Goal: Browse casually: Explore the website without a specific task or goal

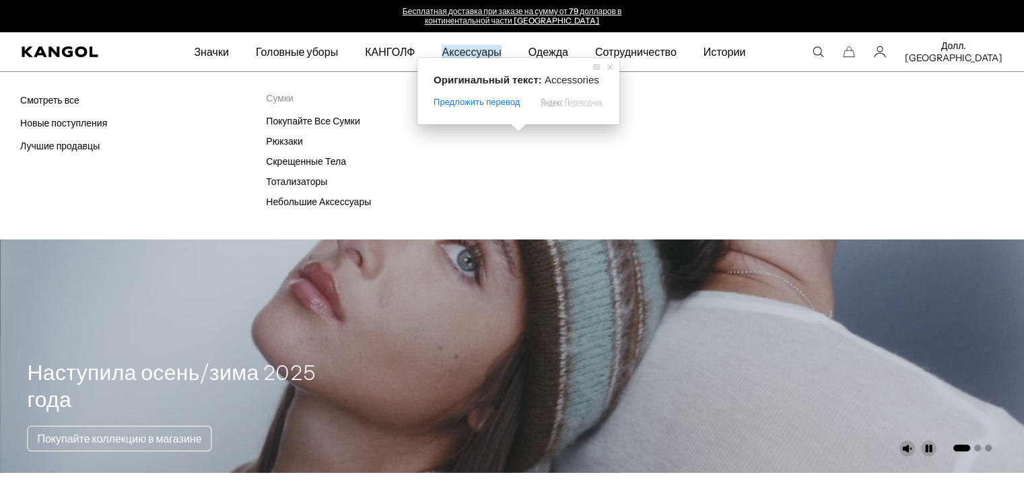
click at [501, 51] on ya-tr-span "Аксессуары" at bounding box center [471, 51] width 59 height 13
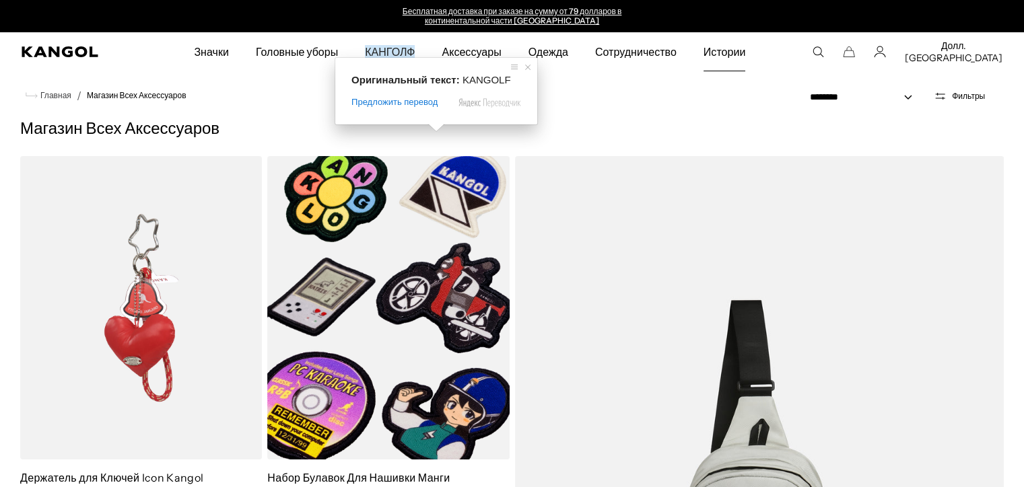
click at [746, 53] on ya-tr-span "Истории" at bounding box center [724, 51] width 42 height 13
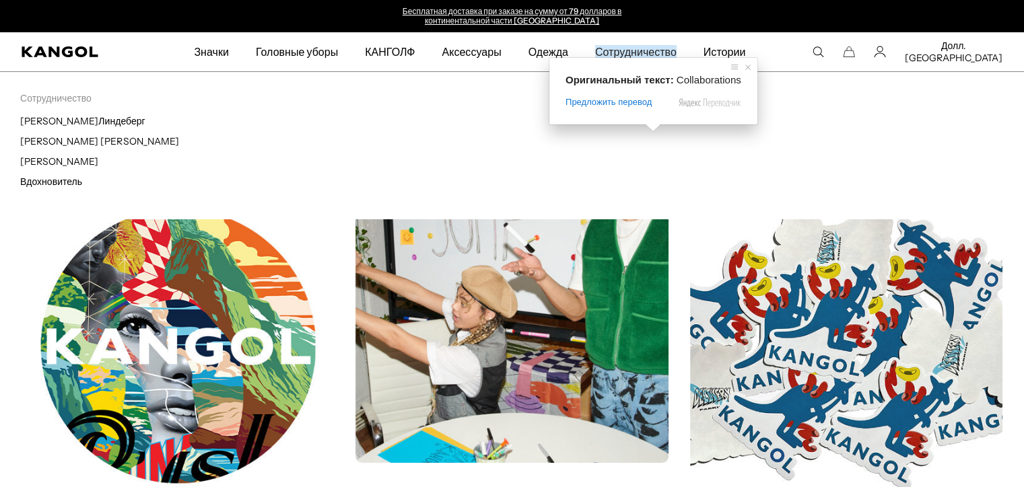
click at [652, 50] on ya-tr-span "Сотрудничество" at bounding box center [635, 51] width 81 height 13
